Goal: Navigation & Orientation: Find specific page/section

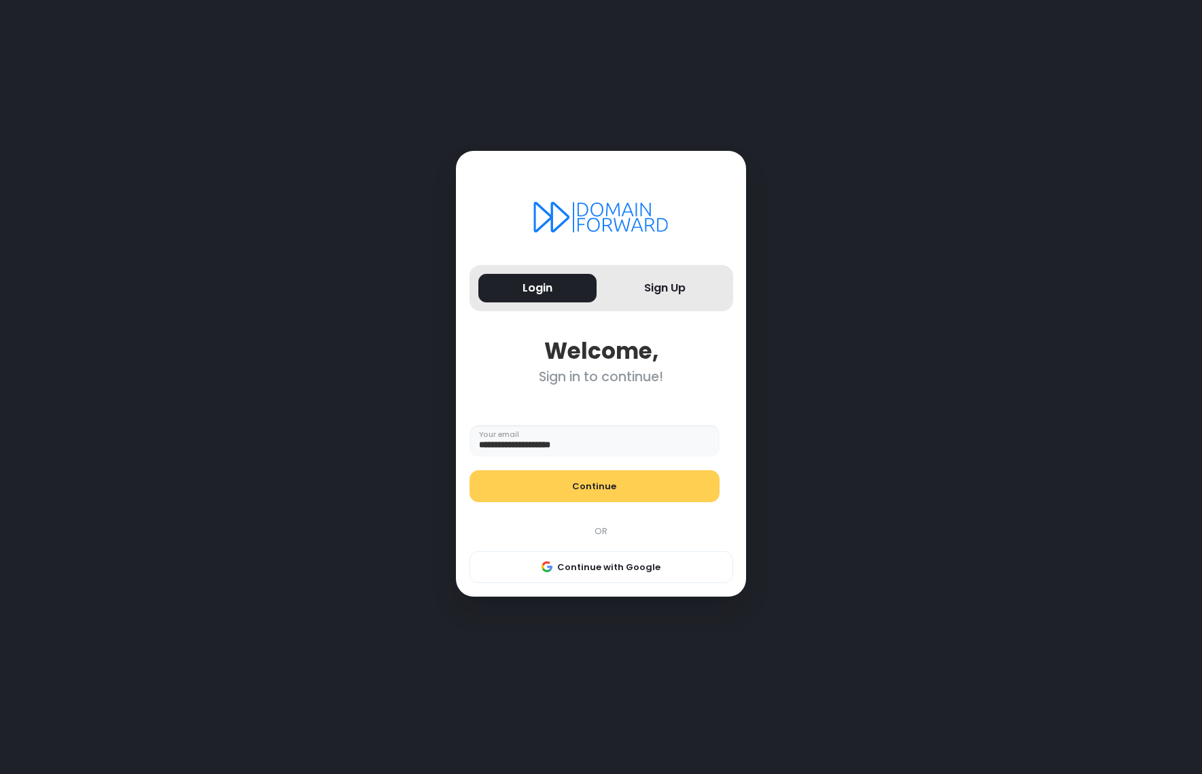
type input "**********"
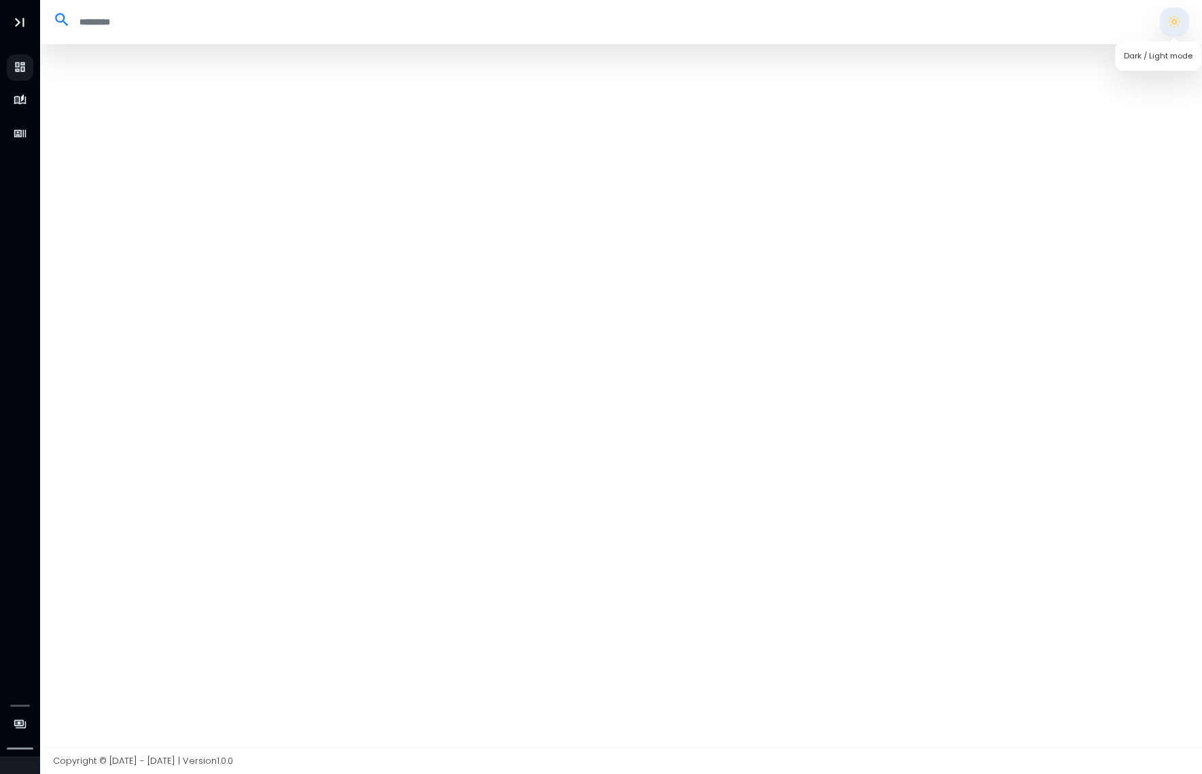
click at [1181, 30] on button "button" at bounding box center [1174, 21] width 29 height 29
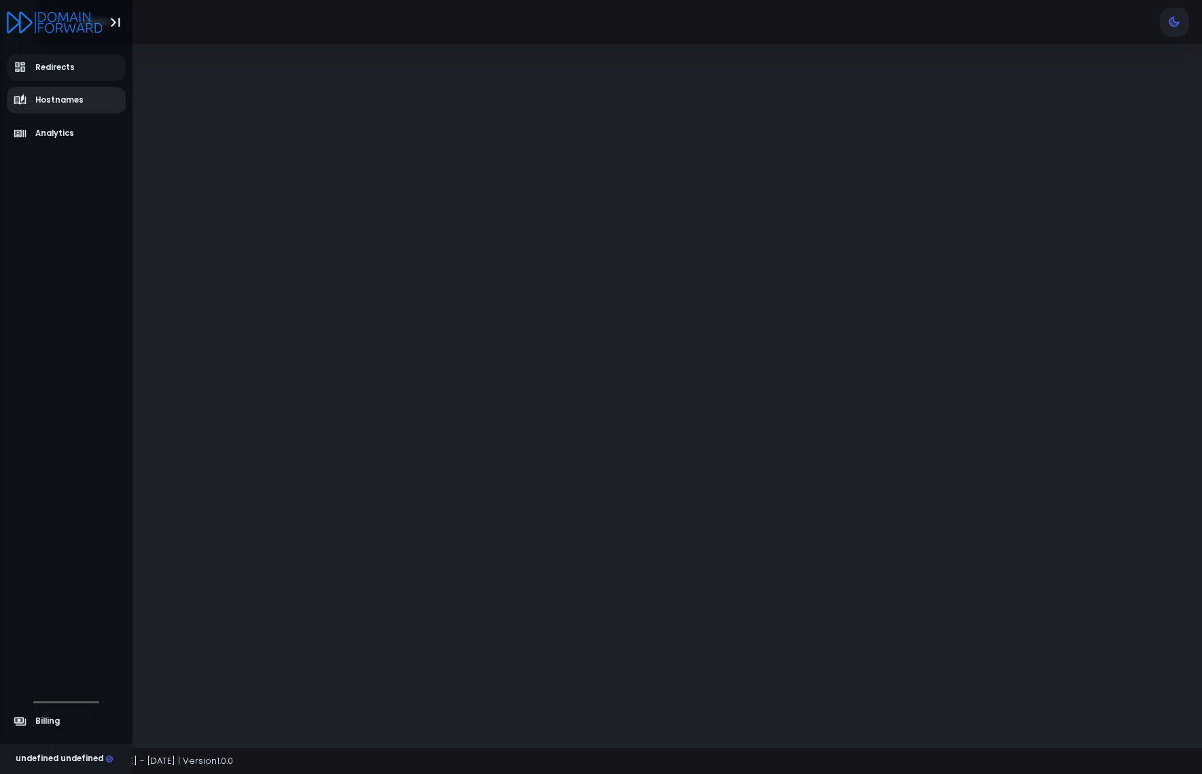
click at [43, 105] on span "Hostnames" at bounding box center [59, 100] width 48 height 12
click at [46, 132] on span "Analytics" at bounding box center [54, 134] width 39 height 12
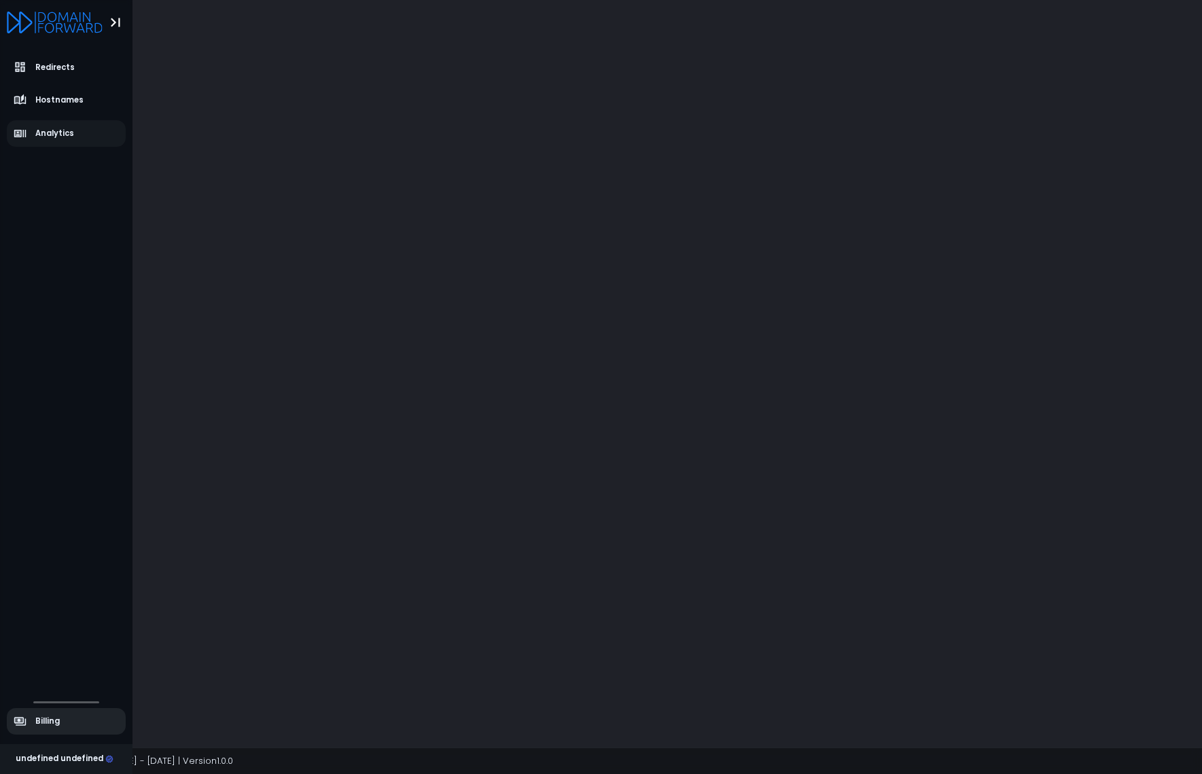
click at [29, 726] on span "Billing" at bounding box center [37, 722] width 47 height 14
click at [77, 757] on div "undefined undefined" at bounding box center [65, 759] width 98 height 12
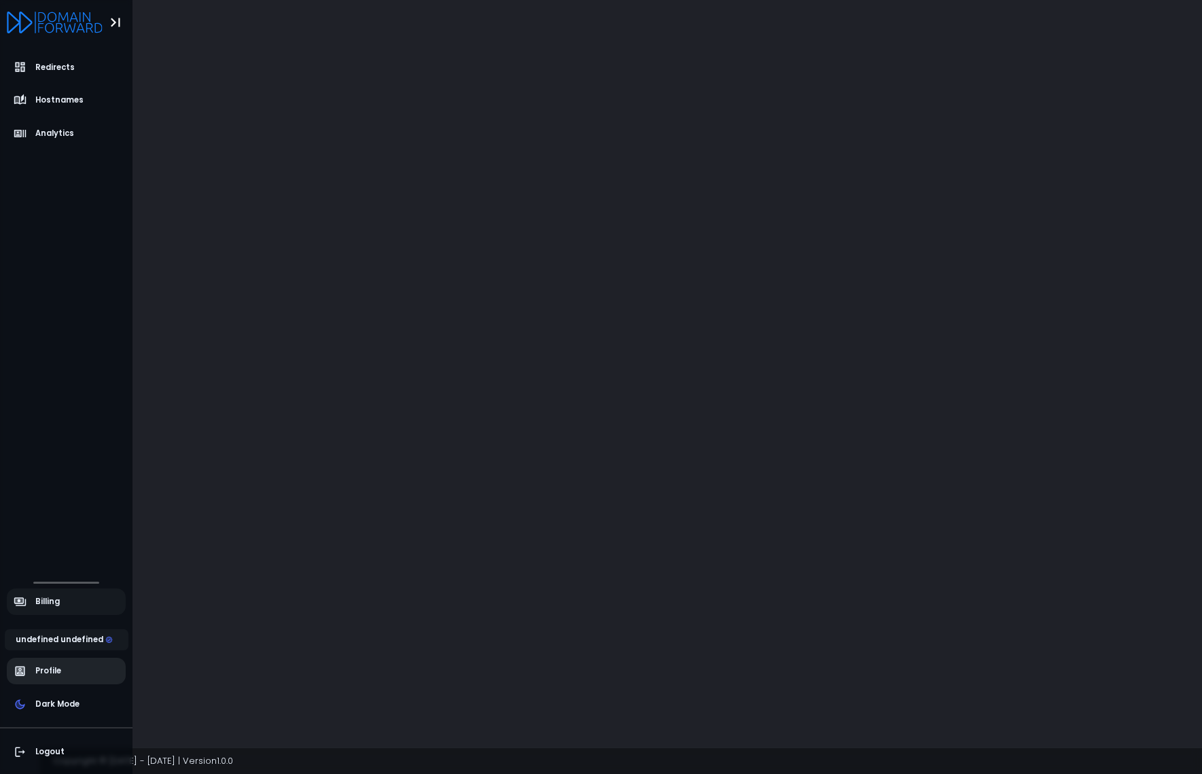
click at [68, 672] on span "Profile" at bounding box center [67, 671] width 120 height 27
click at [24, 69] on icon "aside-dashboard" at bounding box center [20, 68] width 10 height 10
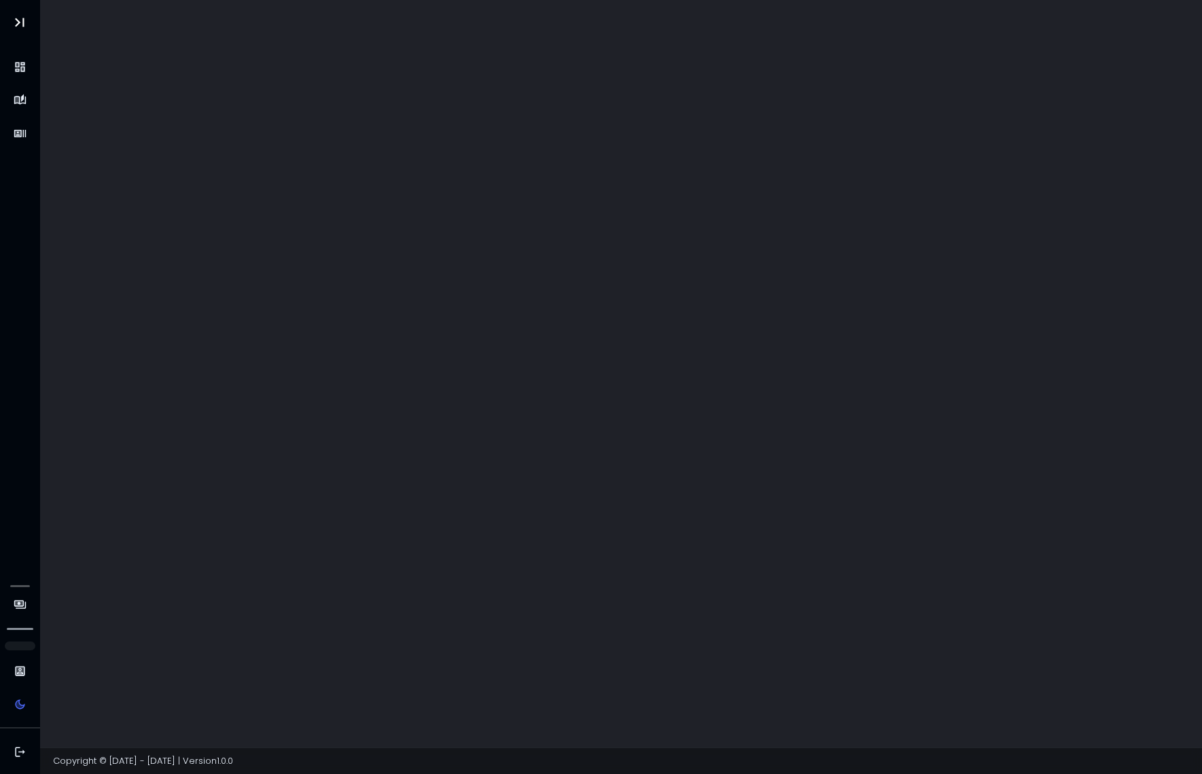
click at [567, 163] on div at bounding box center [621, 374] width 1163 height 748
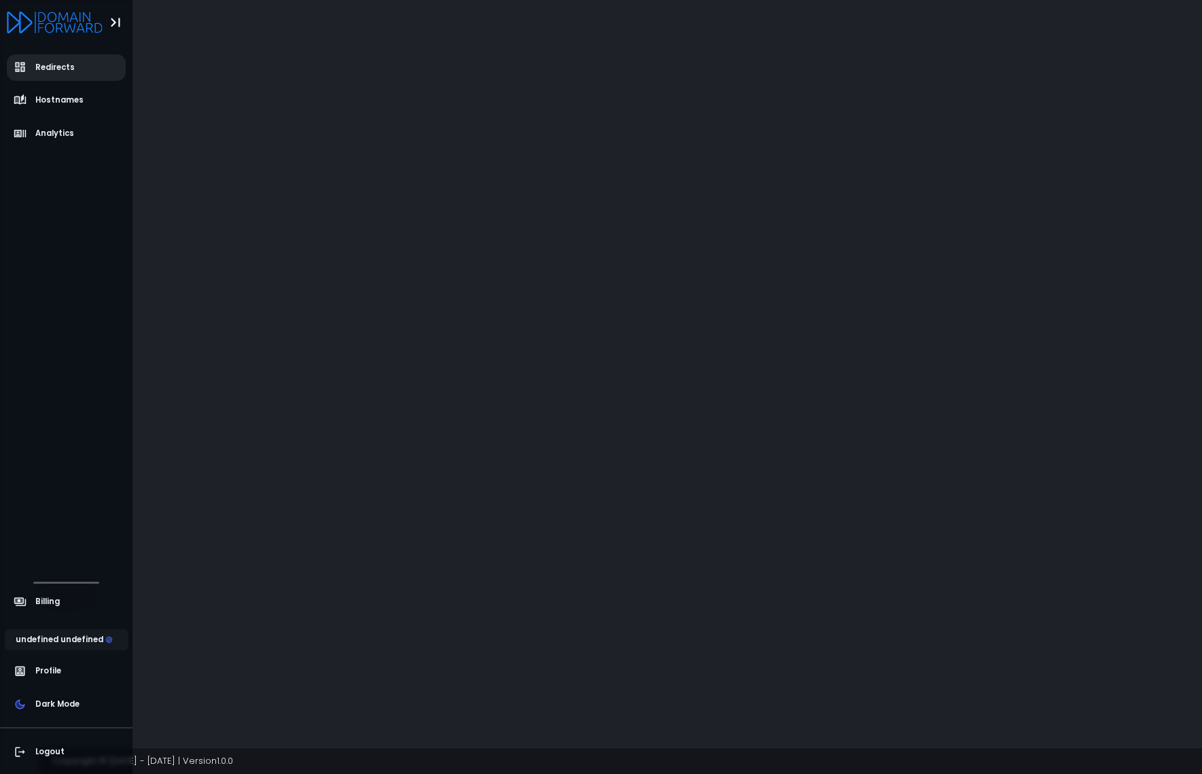
click at [37, 60] on span "Redirects" at bounding box center [45, 67] width 62 height 14
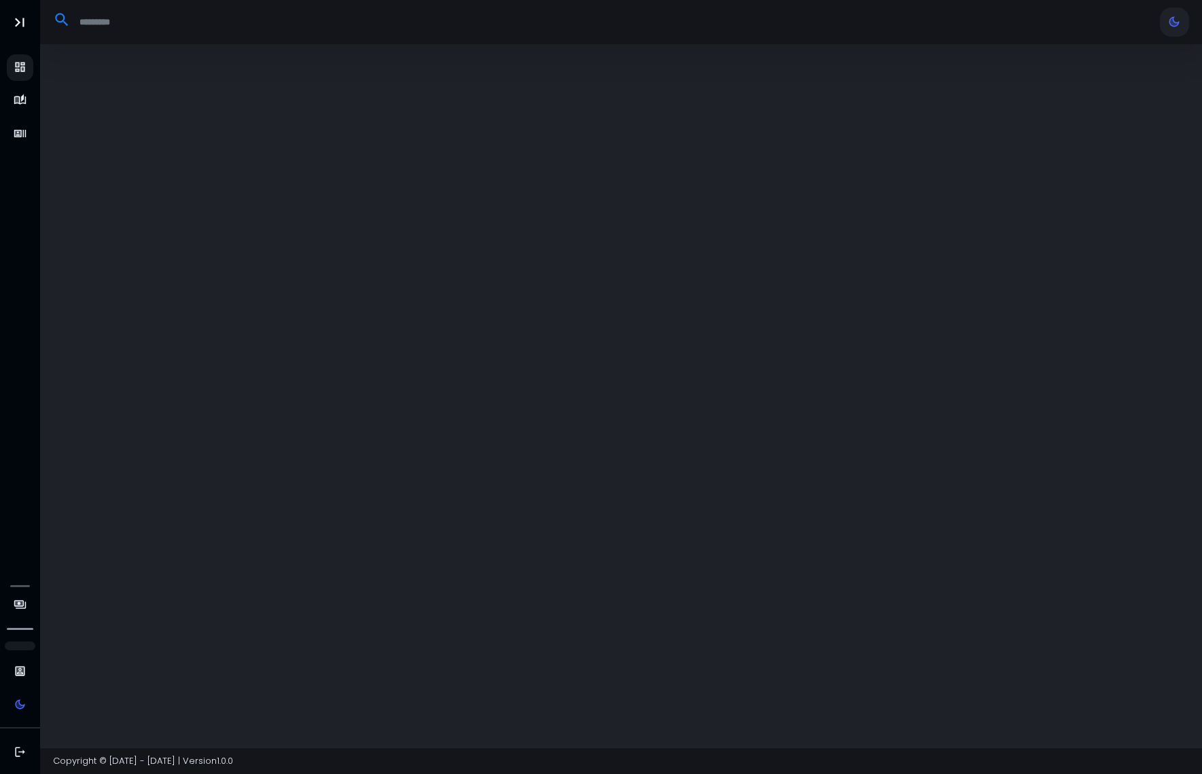
click at [1014, 34] on div at bounding box center [620, 21] width 1149 height 29
click at [587, 224] on div at bounding box center [621, 396] width 1163 height 704
click at [1113, 25] on input "search" at bounding box center [609, 22] width 1077 height 22
click at [1041, 23] on input "search" at bounding box center [609, 22] width 1077 height 22
click at [1136, 24] on input "***" at bounding box center [609, 22] width 1077 height 22
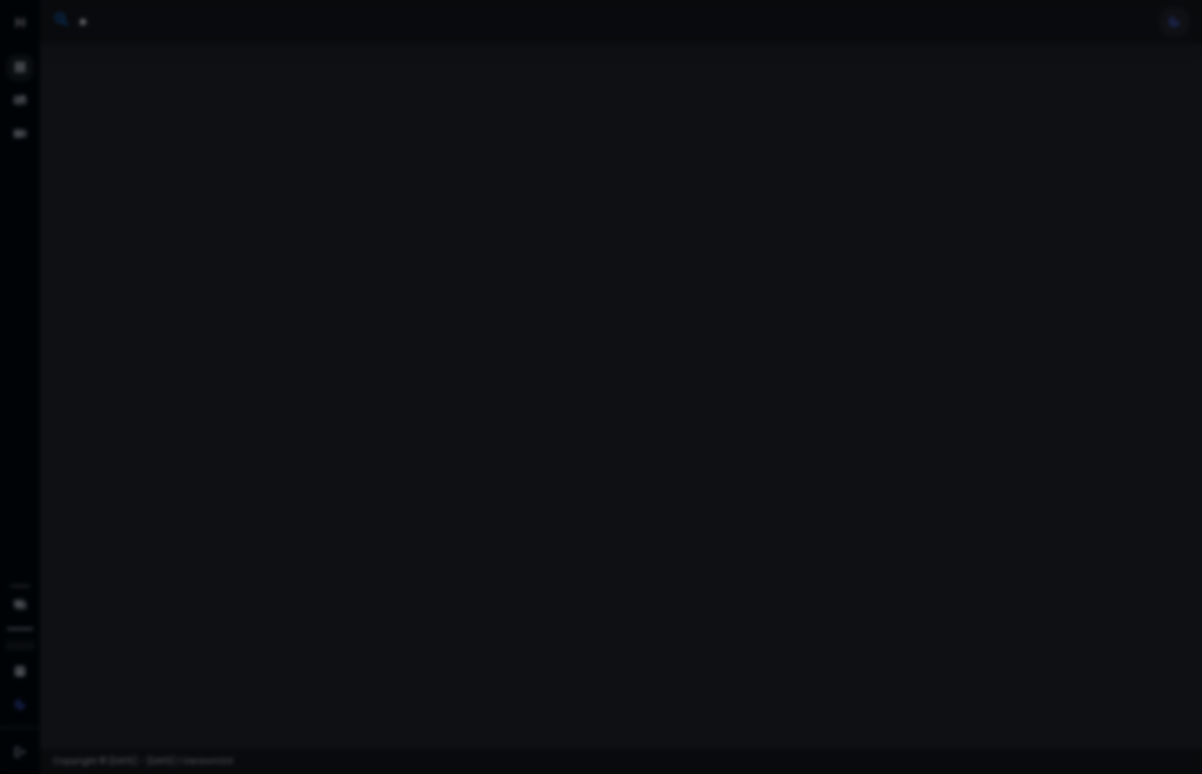
type input "*"
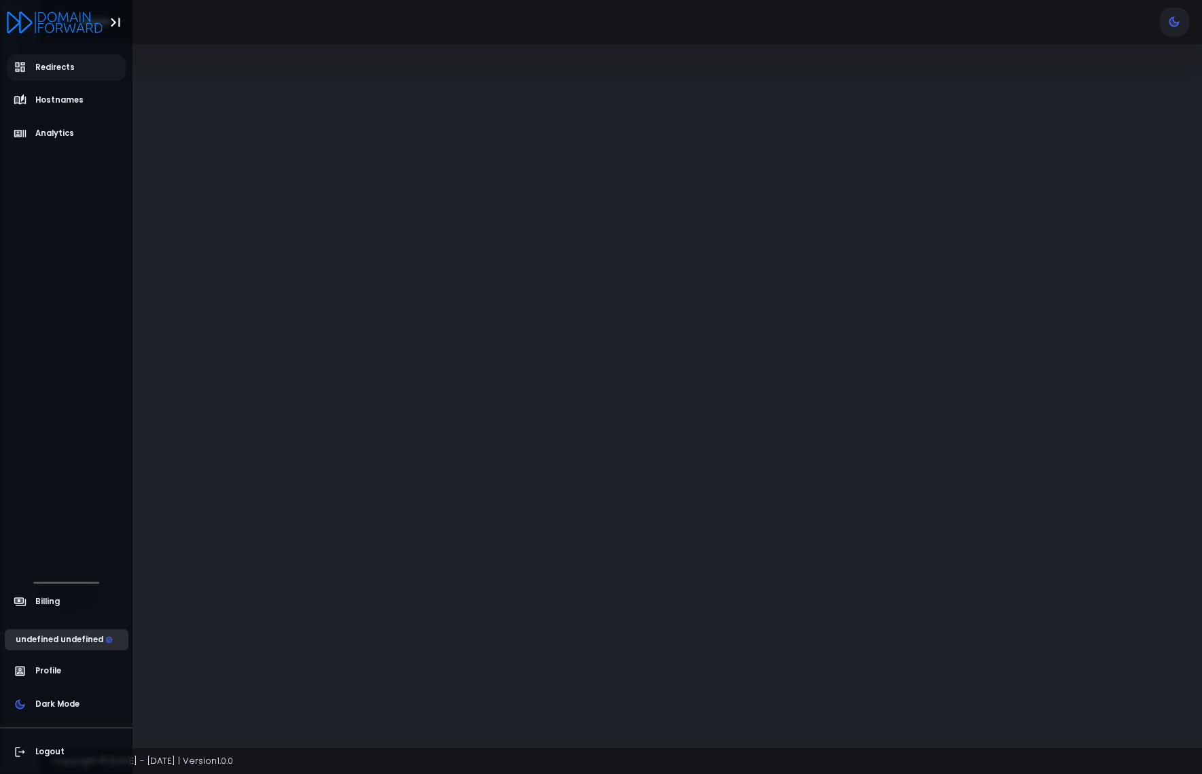
click at [65, 636] on div "undefined undefined" at bounding box center [65, 640] width 98 height 12
click at [63, 756] on div "undefined undefined" at bounding box center [65, 759] width 98 height 12
click at [39, 72] on span "Redirects" at bounding box center [54, 68] width 39 height 12
click at [27, 604] on span "Billing" at bounding box center [37, 602] width 47 height 14
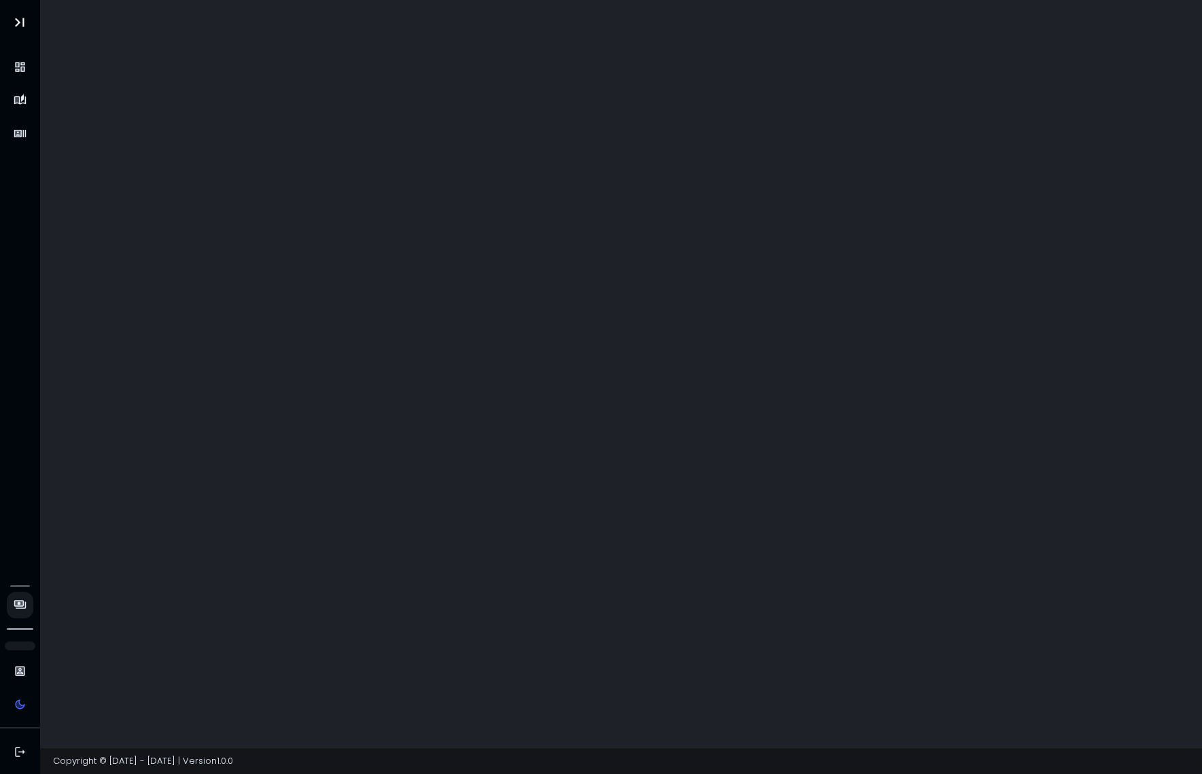
click at [442, 173] on div at bounding box center [621, 374] width 1163 height 748
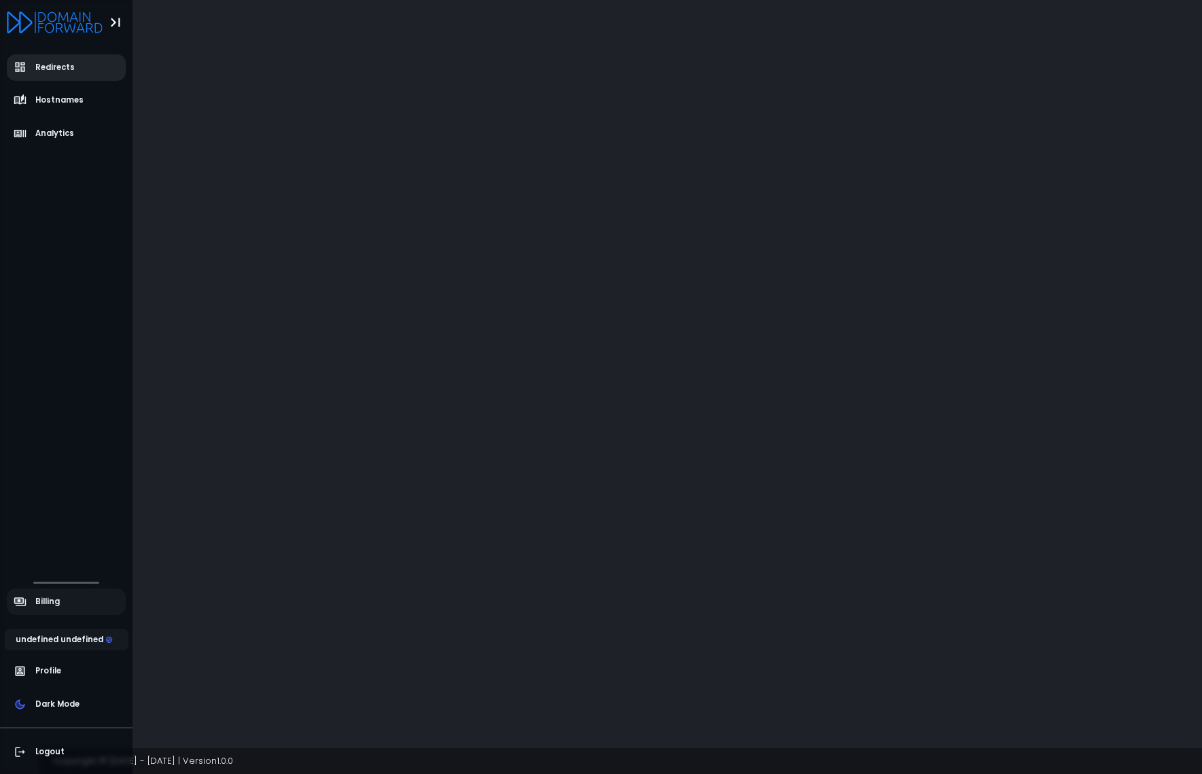
click at [46, 75] on link "Redirects" at bounding box center [67, 67] width 120 height 27
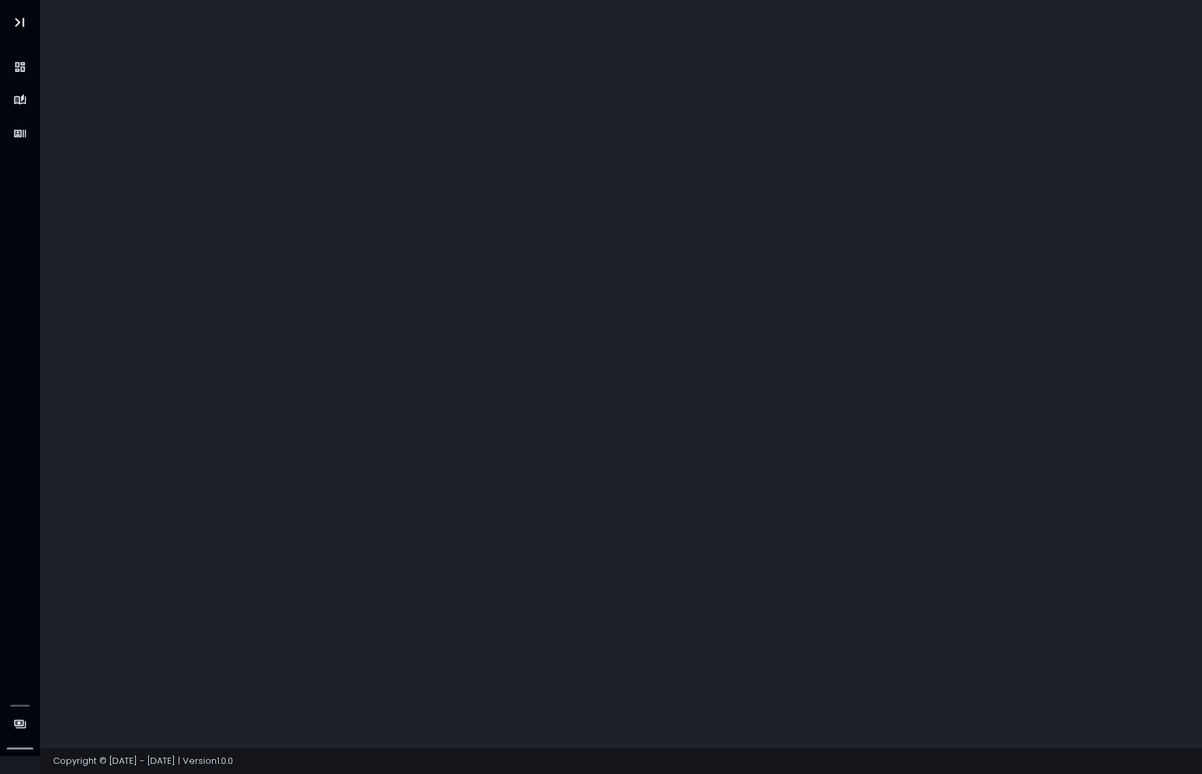
click at [390, 204] on div at bounding box center [621, 374] width 1163 height 748
